Goal: Task Accomplishment & Management: Manage account settings

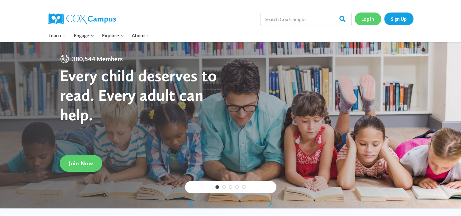
click at [366, 19] on link "Log In" at bounding box center [368, 18] width 27 height 12
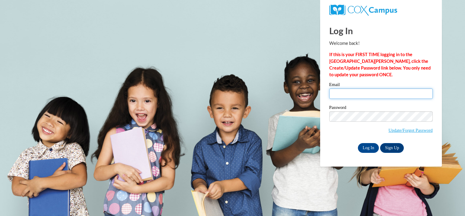
click at [343, 95] on input "Email" at bounding box center [382, 93] width 104 height 10
type input "jordami@boe.richmond.k12.ga.us"
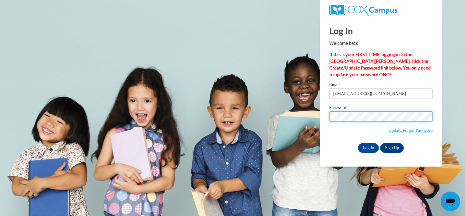
click at [358, 143] on input "Log In" at bounding box center [368, 148] width 21 height 10
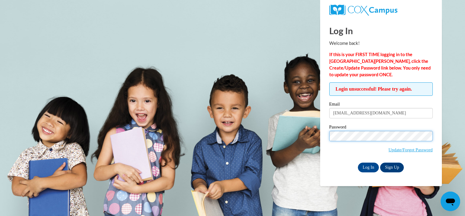
click at [358, 162] on input "Log In" at bounding box center [368, 167] width 21 height 10
click at [365, 168] on input "Log In" at bounding box center [368, 167] width 21 height 10
click at [358, 162] on input "Log In" at bounding box center [368, 167] width 21 height 10
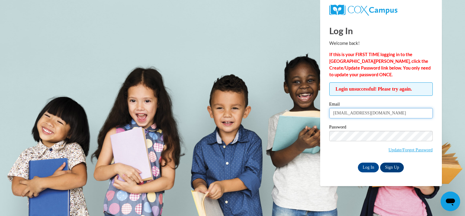
click at [359, 112] on input "[EMAIL_ADDRESS][DOMAIN_NAME]" at bounding box center [382, 113] width 104 height 10
type input "jordami@richmond.k12.ga.us"
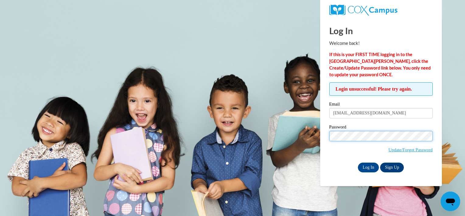
click at [358, 162] on input "Log In" at bounding box center [368, 167] width 21 height 10
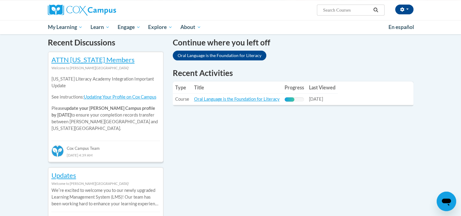
scroll to position [187, 0]
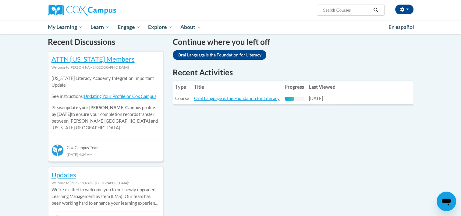
click at [247, 50] on link "Oral Language is the Foundation for Literacy" at bounding box center [220, 55] width 94 height 10
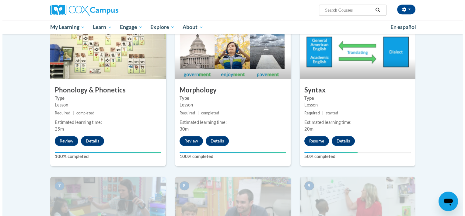
scroll to position [319, 0]
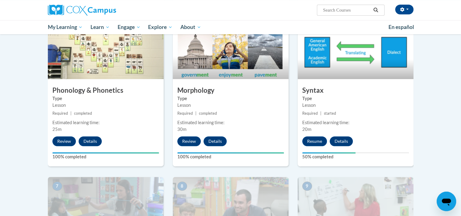
click at [317, 140] on button "Resume" at bounding box center [314, 141] width 25 height 10
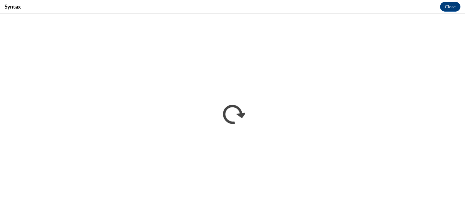
scroll to position [0, 0]
